Goal: Task Accomplishment & Management: Complete application form

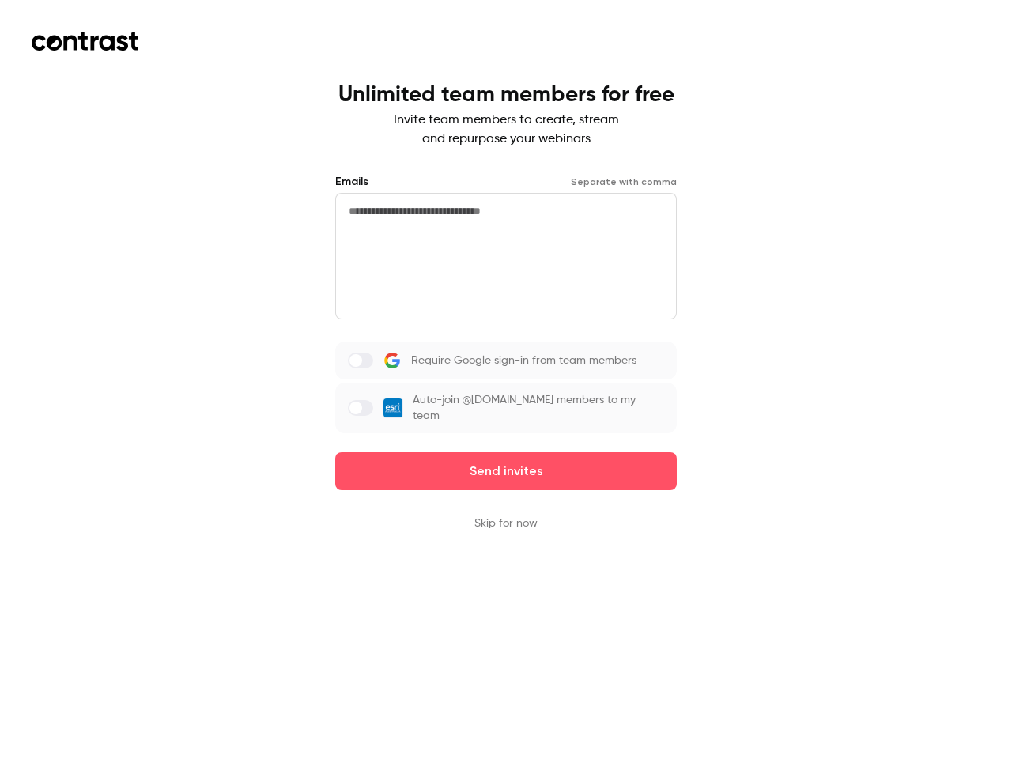
click at [506, 379] on div "Require Google sign-in from team members Auto-join @[DOMAIN_NAME] members to my…" at bounding box center [505, 387] width 341 height 92
click at [506, 471] on button "Send invites" at bounding box center [505, 471] width 341 height 38
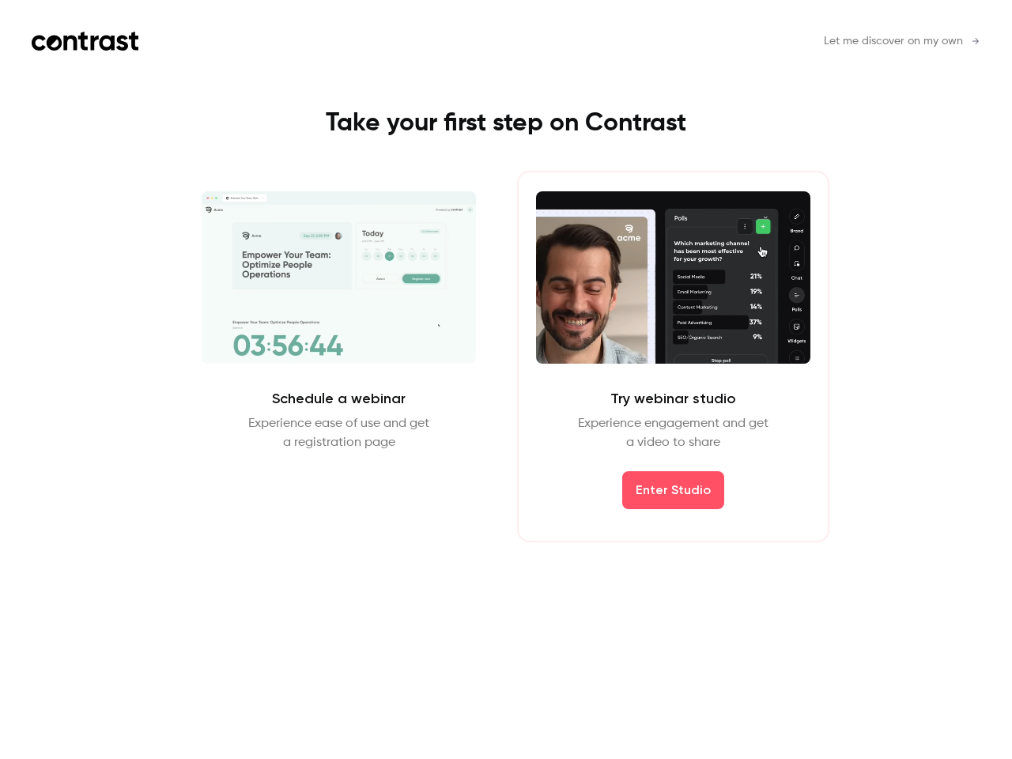
click at [506, 523] on div "Schedule a webinar Experience ease of use and get a registration page Schedule …" at bounding box center [506, 357] width 710 height 372
